Goal: Find contact information: Find contact information

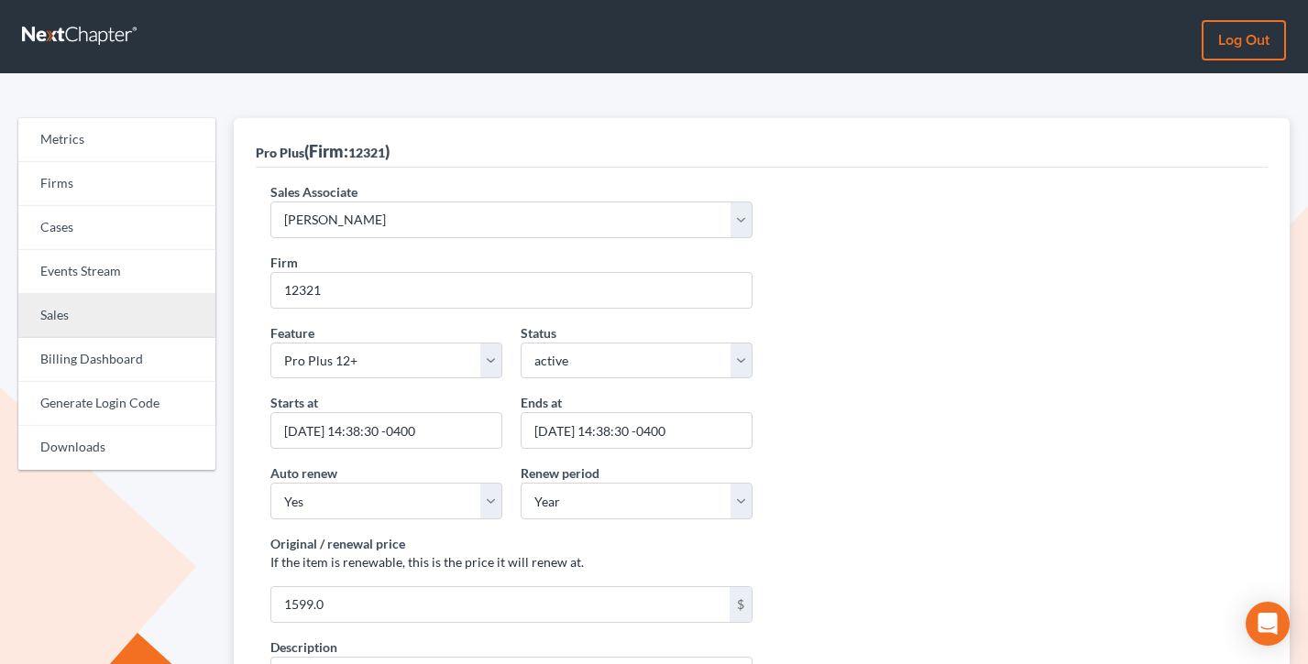
click at [88, 312] on link "Sales" at bounding box center [116, 316] width 197 height 44
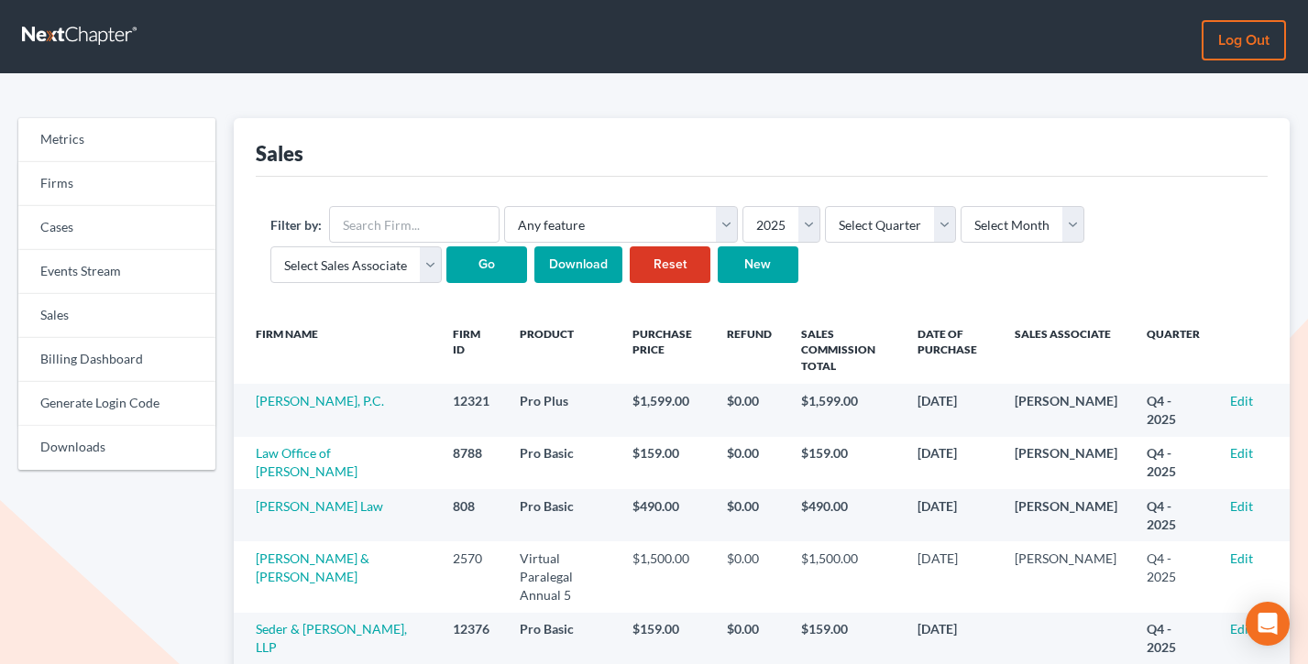
scroll to position [36, 0]
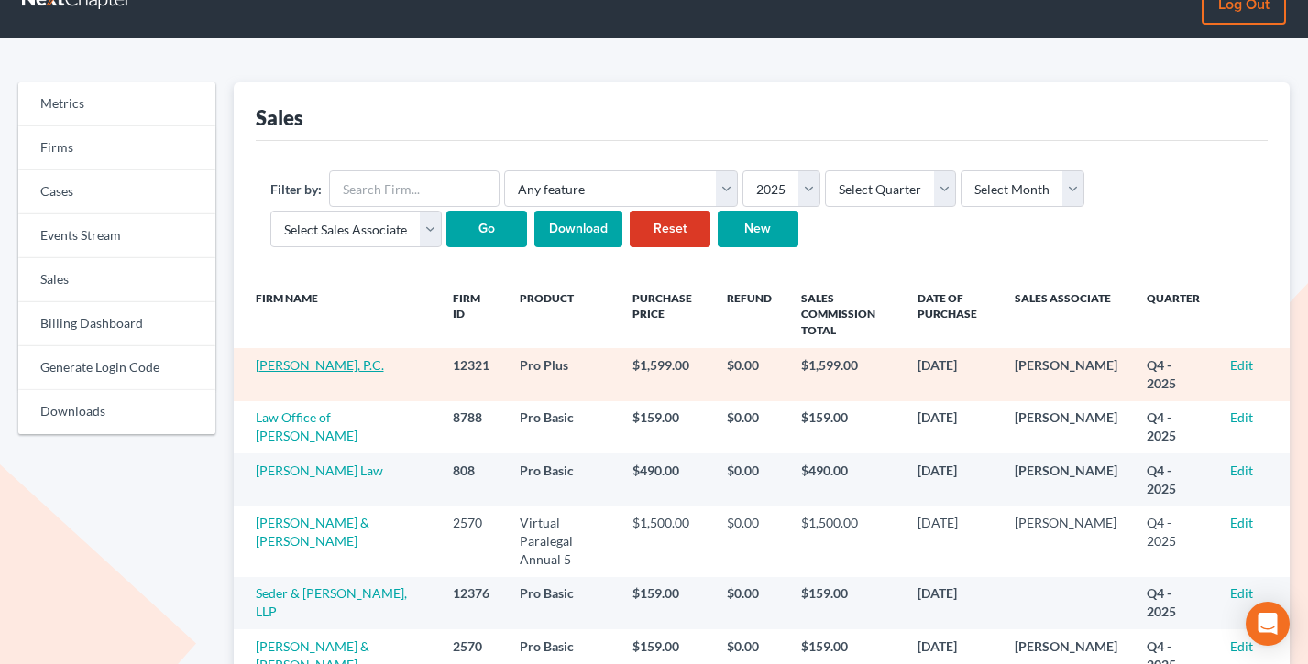
click at [312, 368] on link "[PERSON_NAME], P.C." at bounding box center [320, 365] width 128 height 16
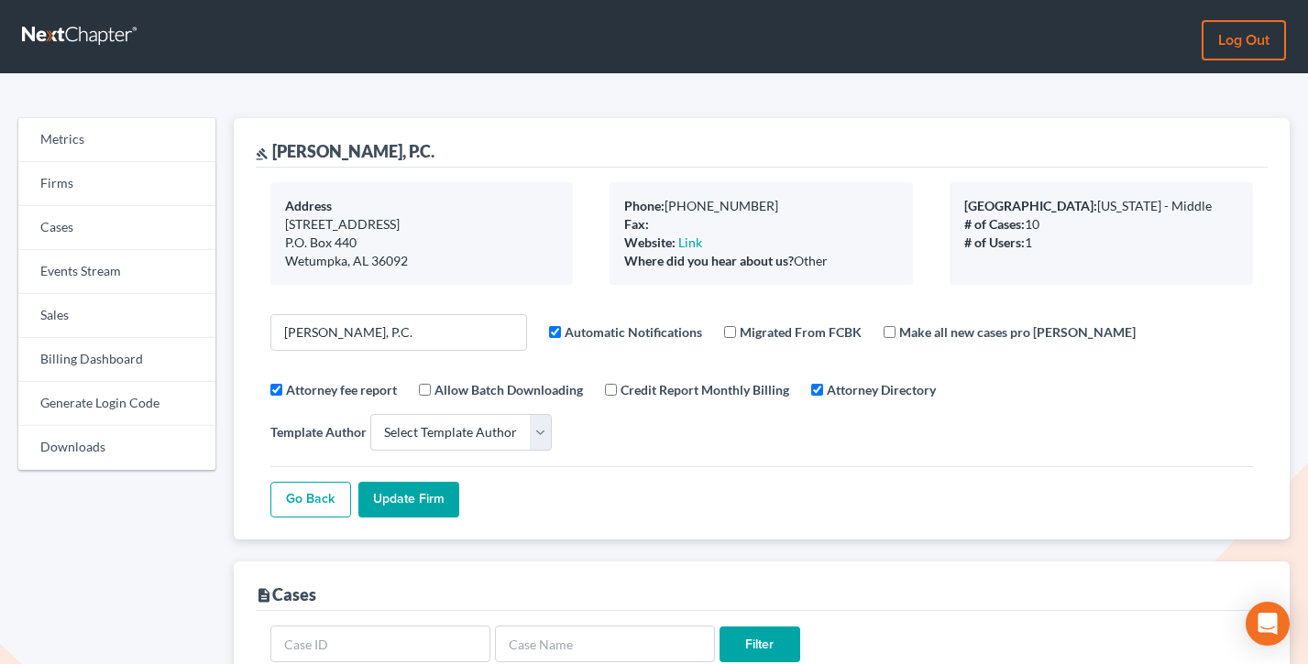
select select
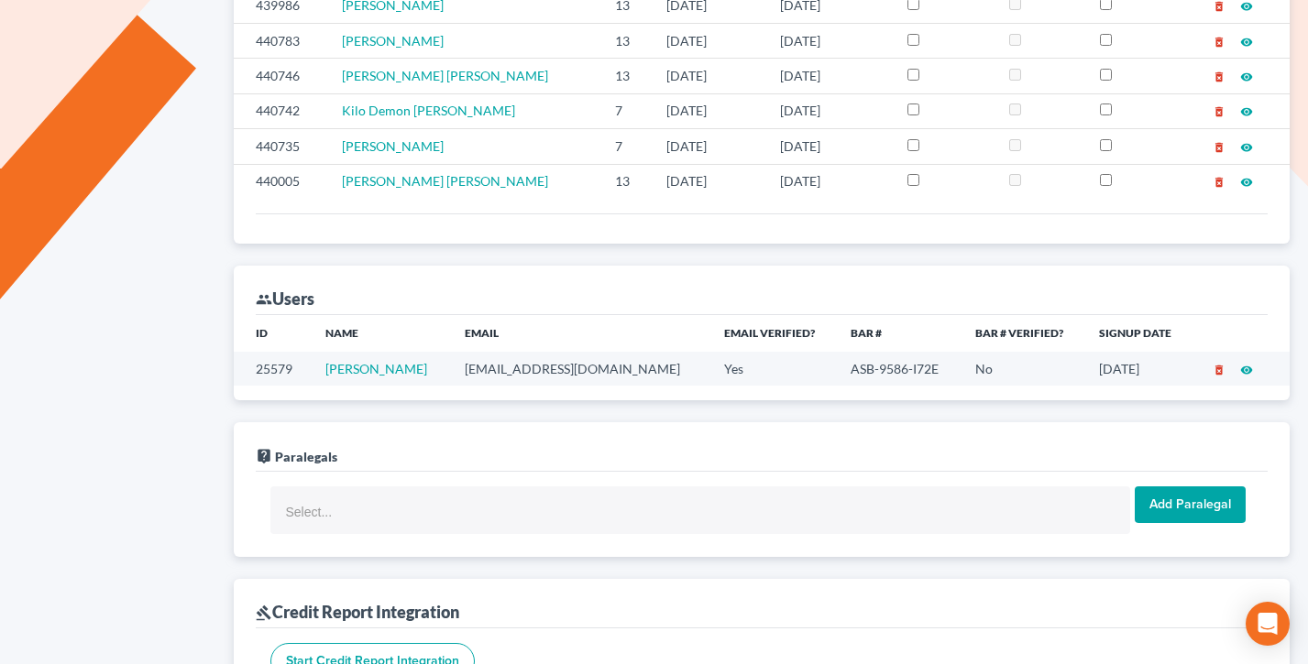
click at [515, 352] on td "[EMAIL_ADDRESS][DOMAIN_NAME]" at bounding box center [579, 369] width 259 height 34
copy td "[EMAIL_ADDRESS][DOMAIN_NAME]"
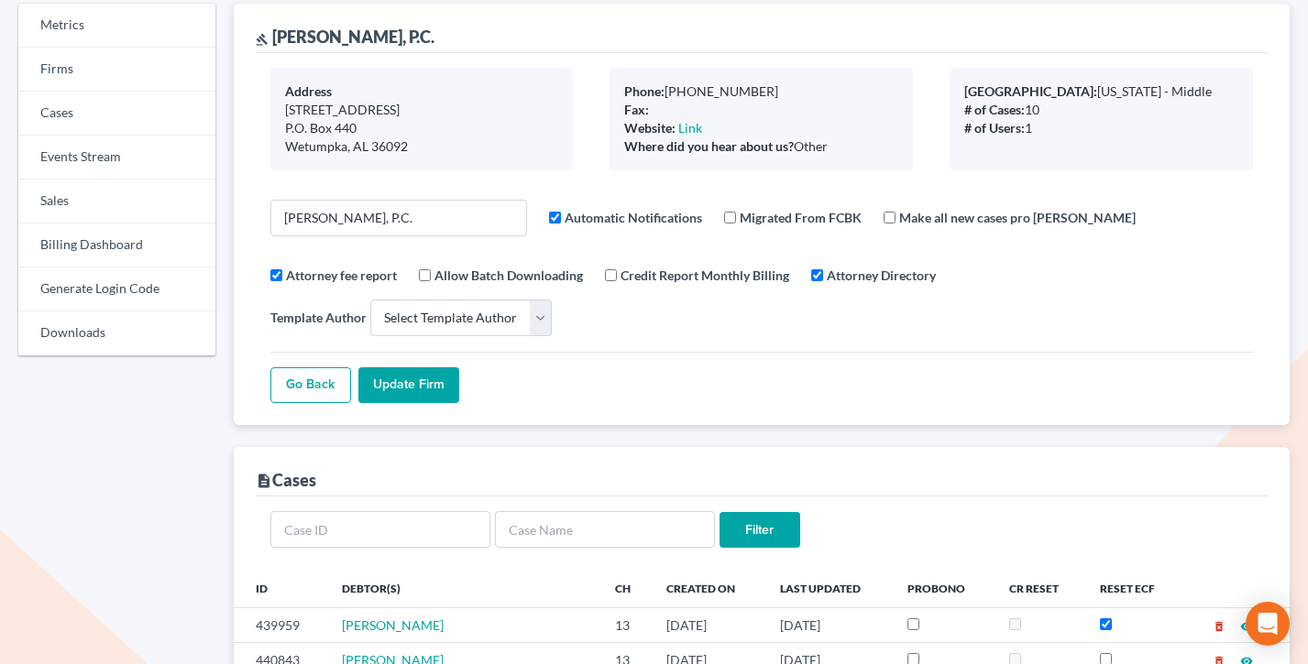
scroll to position [0, 0]
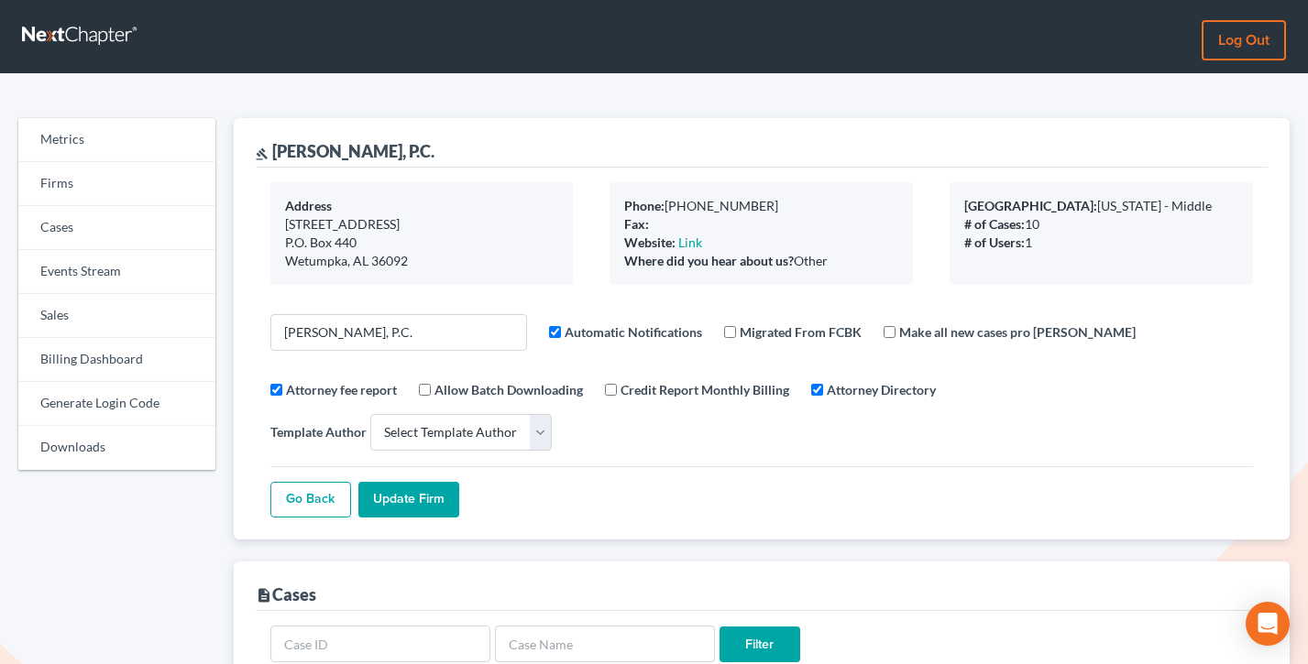
click at [375, 158] on div "gavel [PERSON_NAME], P.C." at bounding box center [345, 151] width 179 height 22
drag, startPoint x: 421, startPoint y: 149, endPoint x: 275, endPoint y: 148, distance: 145.7
click at [275, 148] on div "gavel [PERSON_NAME], P.C." at bounding box center [762, 142] width 1013 height 49
copy div "[PERSON_NAME], P.C."
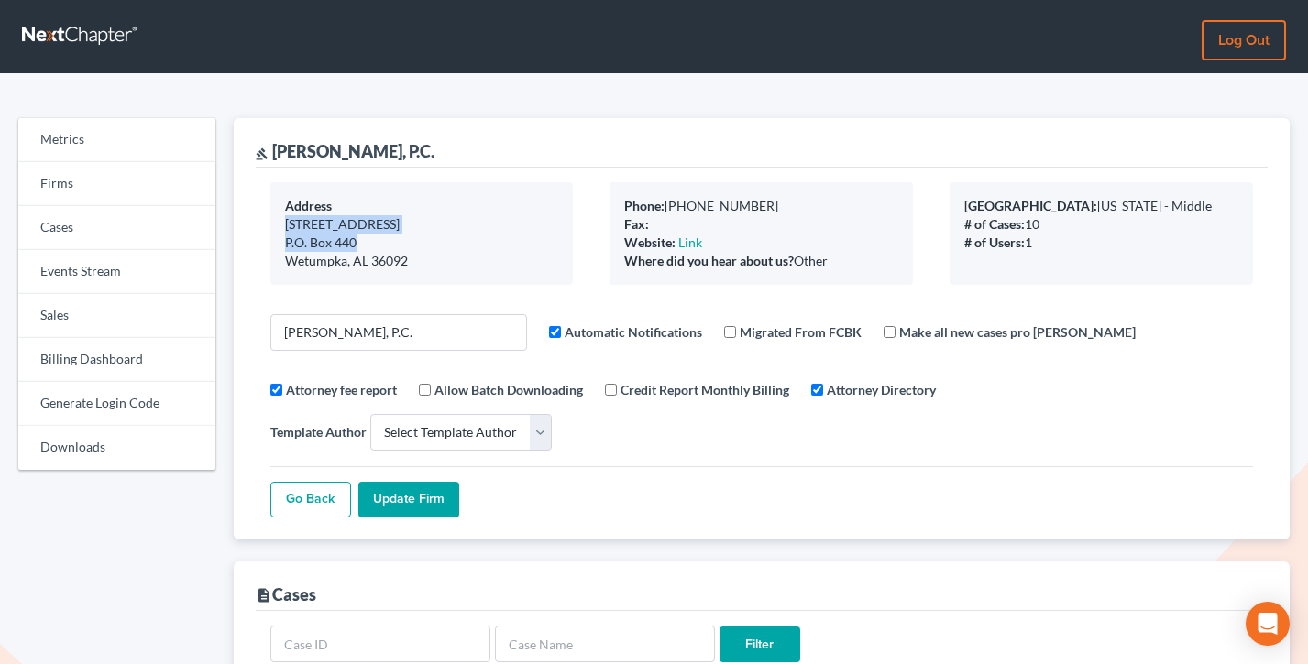
drag, startPoint x: 358, startPoint y: 237, endPoint x: 285, endPoint y: 222, distance: 74.9
click at [285, 222] on div "Address [STREET_ADDRESS][GEOGRAPHIC_DATA] [STREET_ADDRESS]" at bounding box center [421, 233] width 303 height 103
copy div "[STREET_ADDRESS] P.O. Box 440"
drag, startPoint x: 437, startPoint y: 259, endPoint x: 286, endPoint y: 260, distance: 151.2
click at [286, 260] on div "Wetumpka, AL 36092" at bounding box center [422, 261] width 274 height 18
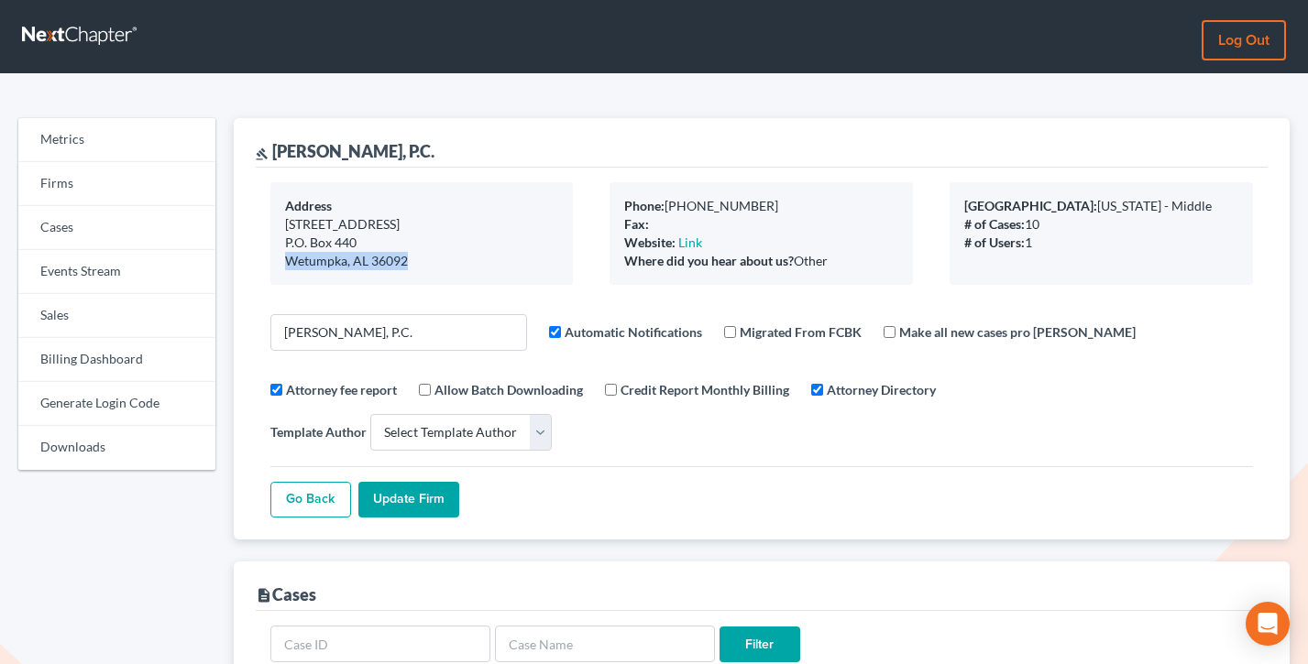
copy div "Wetumpka, AL 36092"
